Goal: Register for event/course

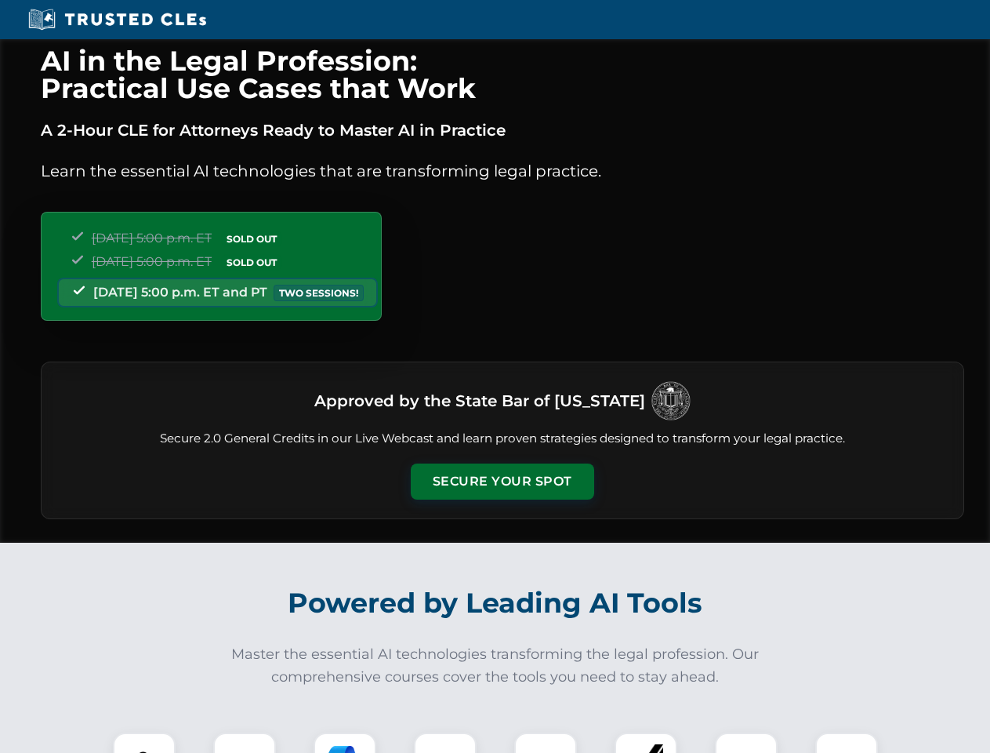
click at [502, 482] on button "Secure Your Spot" at bounding box center [503, 481] width 184 height 36
click at [144, 743] on img at bounding box center [144, 763] width 45 height 45
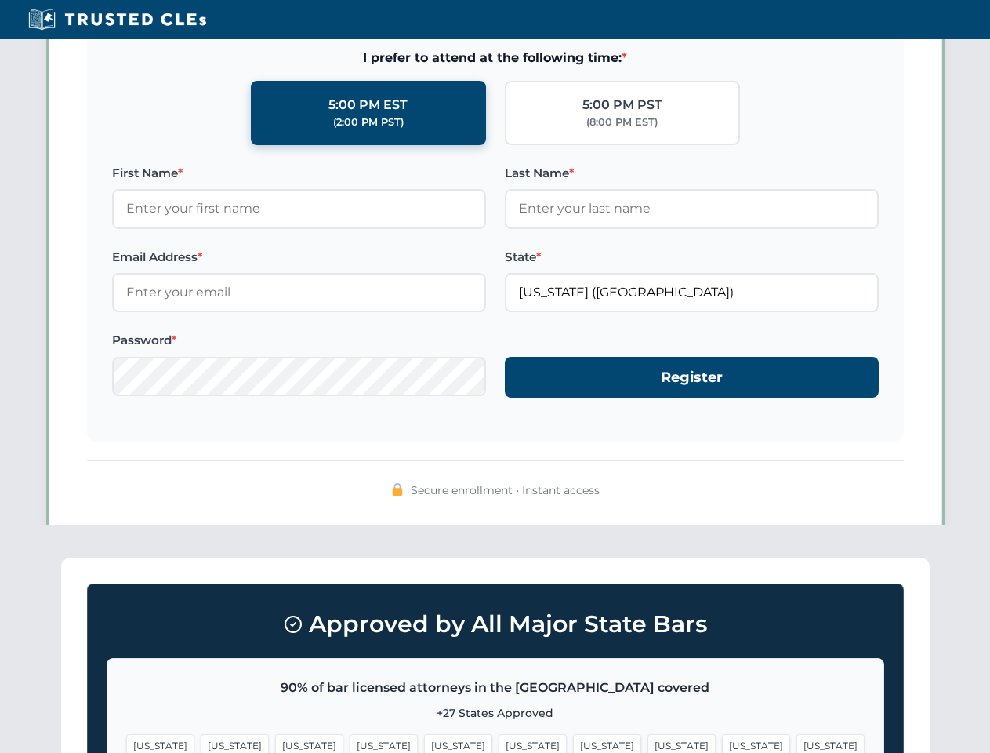
click at [573, 743] on span "[US_STATE]" at bounding box center [607, 745] width 68 height 23
click at [722, 743] on span "[US_STATE]" at bounding box center [756, 745] width 68 height 23
